Goal: Task Accomplishment & Management: Complete application form

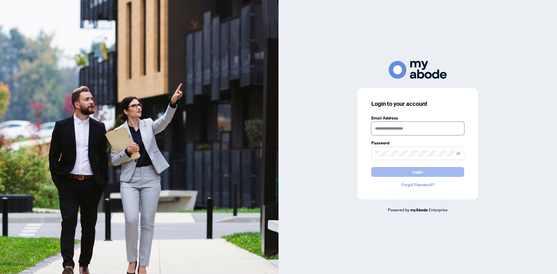
type input "**********"
click at [439, 172] on button "Login" at bounding box center [417, 172] width 93 height 10
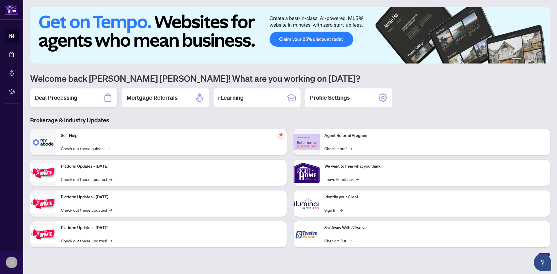
click at [75, 99] on h2 "Deal Processing" at bounding box center [56, 98] width 43 height 8
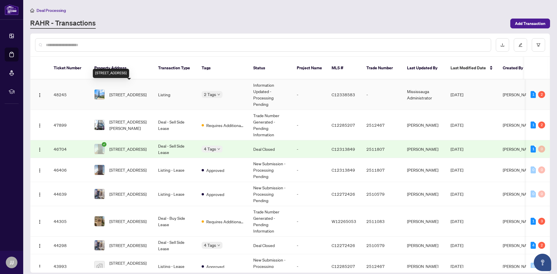
click at [133, 91] on span "[STREET_ADDRESS]" at bounding box center [127, 94] width 37 height 6
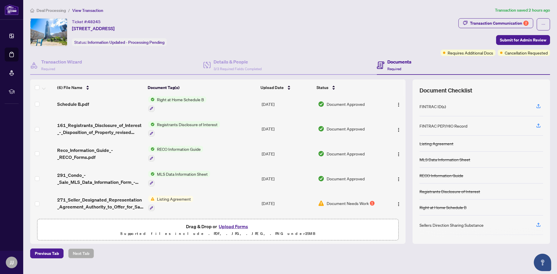
scroll to position [30, 0]
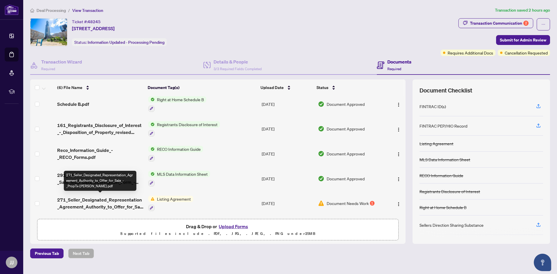
click at [126, 199] on span "271_Seller_Designated_Representation_Agreement_Authority_to_Offer_for_Sale_-_Pr…" at bounding box center [100, 203] width 86 height 14
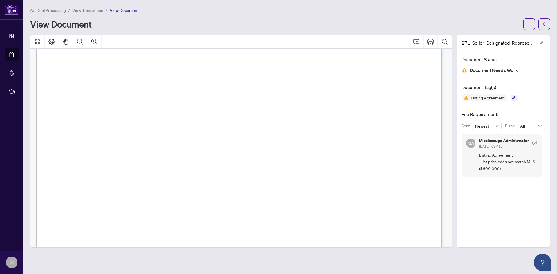
scroll to position [145, 0]
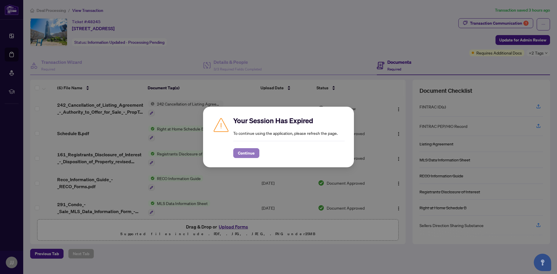
click at [251, 155] on span "Continue" at bounding box center [246, 153] width 17 height 9
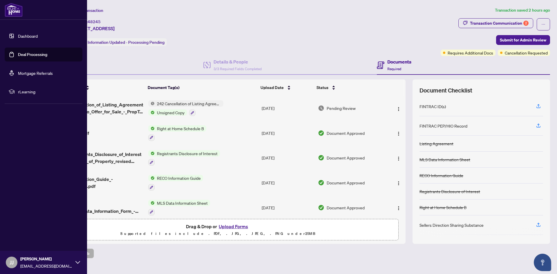
click at [26, 35] on link "Dashboard" at bounding box center [28, 35] width 20 height 5
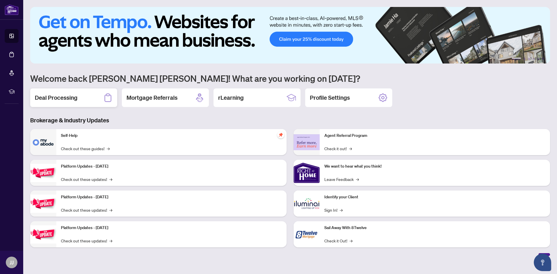
click at [55, 96] on h2 "Deal Processing" at bounding box center [56, 98] width 43 height 8
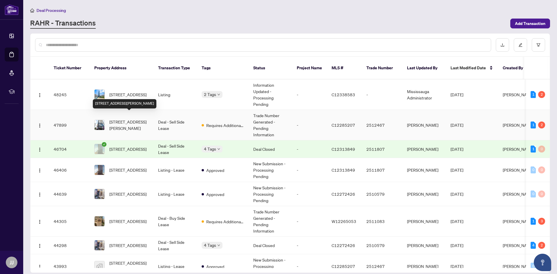
click at [130, 119] on span "605-75 St Nicholas St, Toronto, Ontario M4Y 0A5, Canada" at bounding box center [128, 125] width 39 height 13
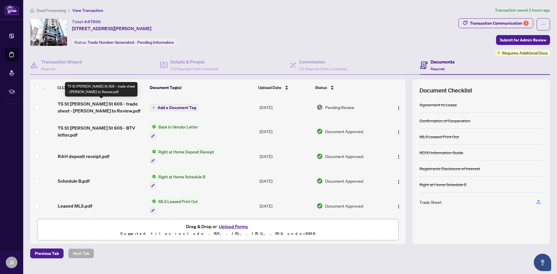
click at [123, 103] on span "75 St Nicholas St 605 - trade sheet - Jeff to Review.pdf" at bounding box center [101, 107] width 87 height 14
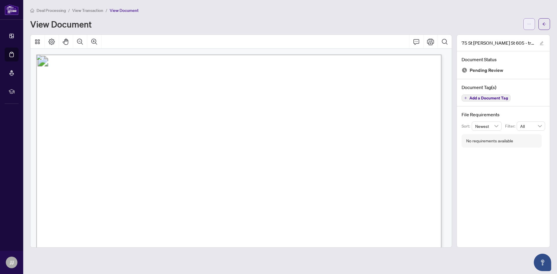
click at [529, 25] on icon "ellipsis" at bounding box center [529, 24] width 4 height 4
click at [498, 37] on span "Download" at bounding box center [508, 36] width 44 height 6
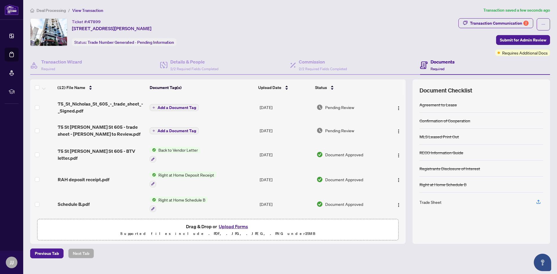
click at [185, 106] on span "Add a Document Tag" at bounding box center [177, 108] width 39 height 4
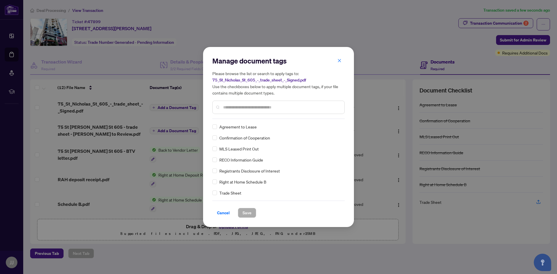
click at [232, 108] on input "text" at bounding box center [281, 107] width 117 height 6
type input "*****"
click at [237, 128] on span "Trade Sheet" at bounding box center [230, 127] width 22 height 6
click at [246, 214] on span "Save" at bounding box center [246, 212] width 9 height 9
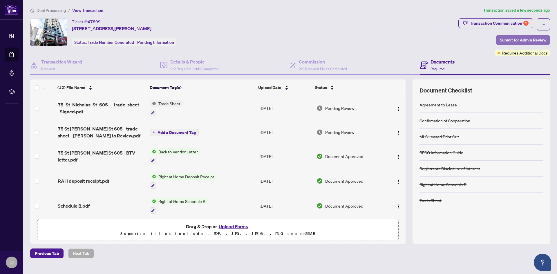
click at [526, 40] on span "Submit for Admin Review" at bounding box center [523, 39] width 46 height 9
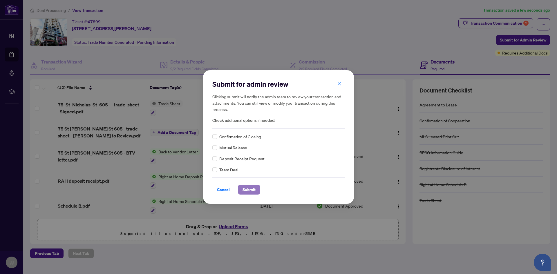
drag, startPoint x: 256, startPoint y: 189, endPoint x: 256, endPoint y: 186, distance: 2.9
click at [256, 189] on button "Submit" at bounding box center [249, 190] width 22 height 10
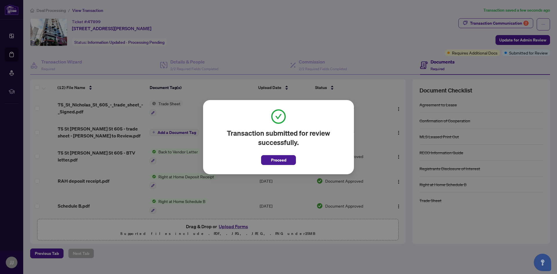
click at [277, 157] on span "Proceed" at bounding box center [278, 159] width 15 height 9
